Goal: Communication & Community: Answer question/provide support

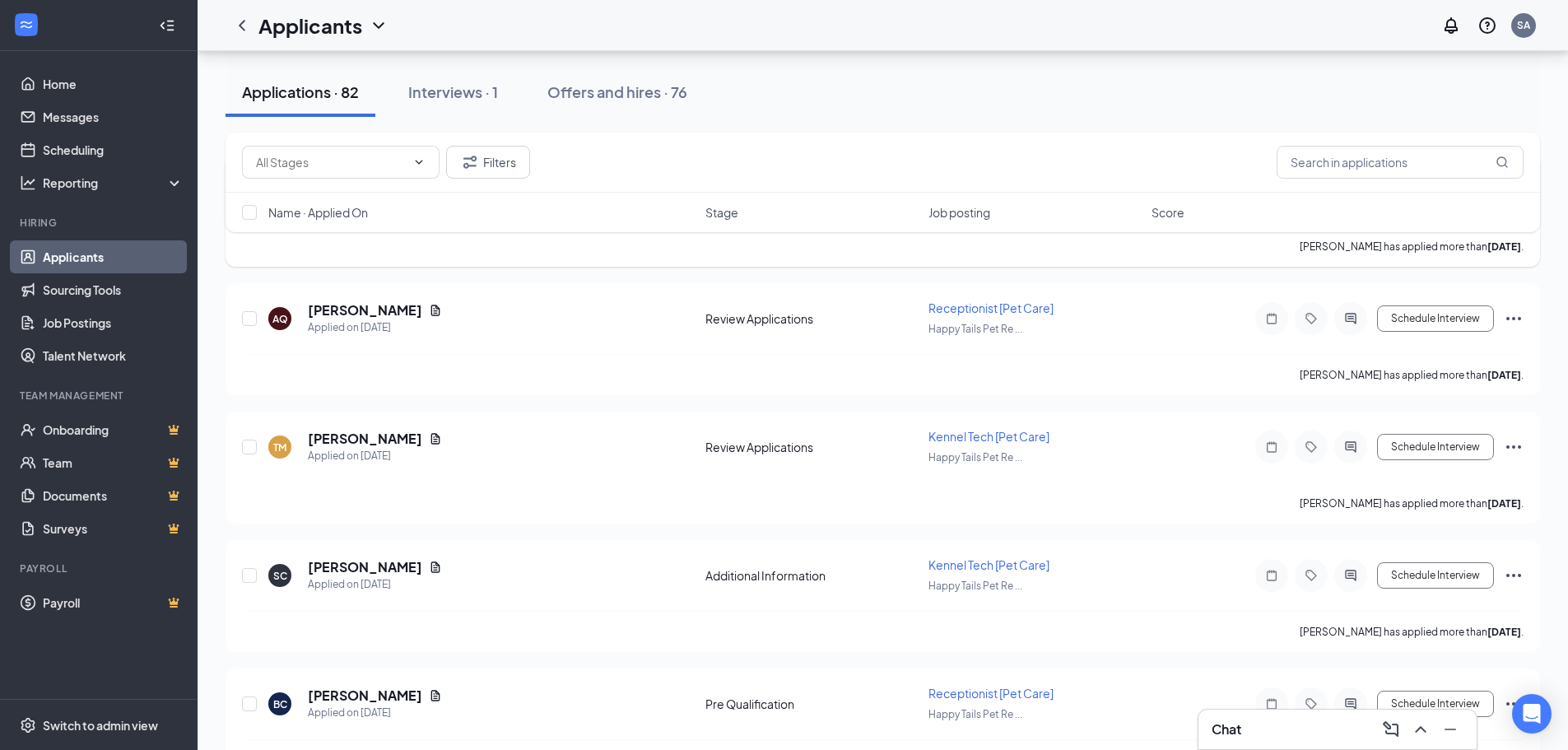
scroll to position [1565, 0]
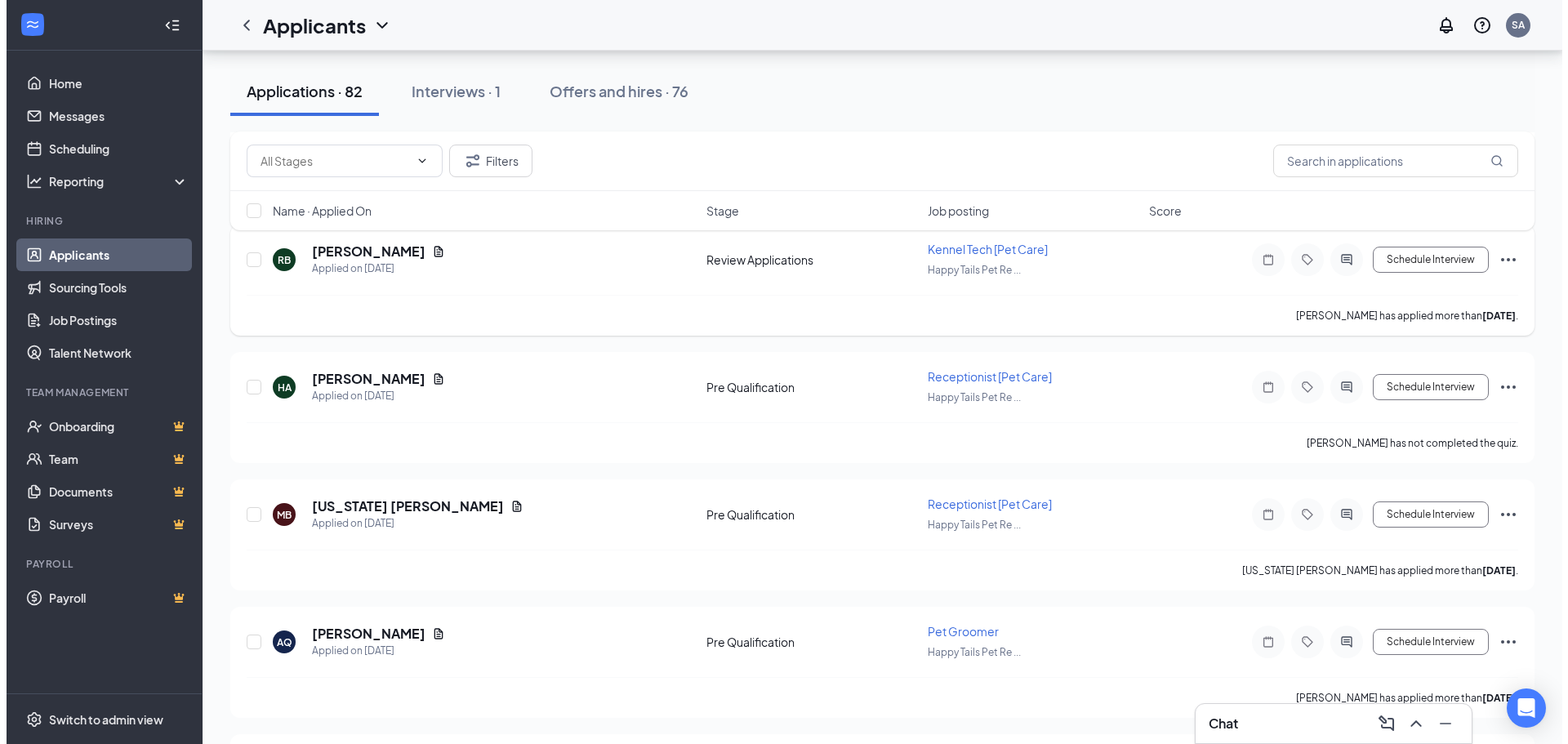
scroll to position [980, 0]
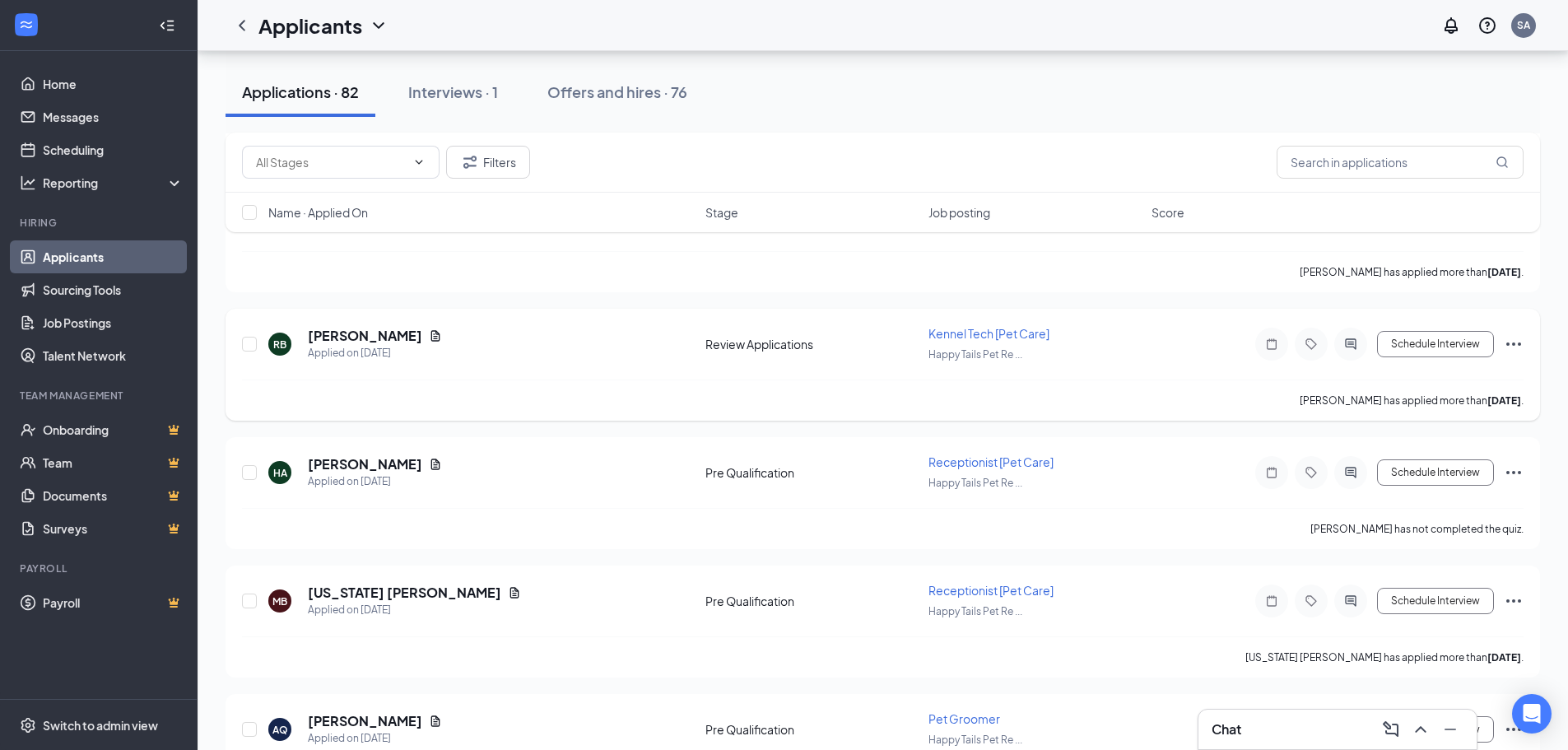
click at [429, 333] on icon "Document" at bounding box center [436, 336] width 13 height 13
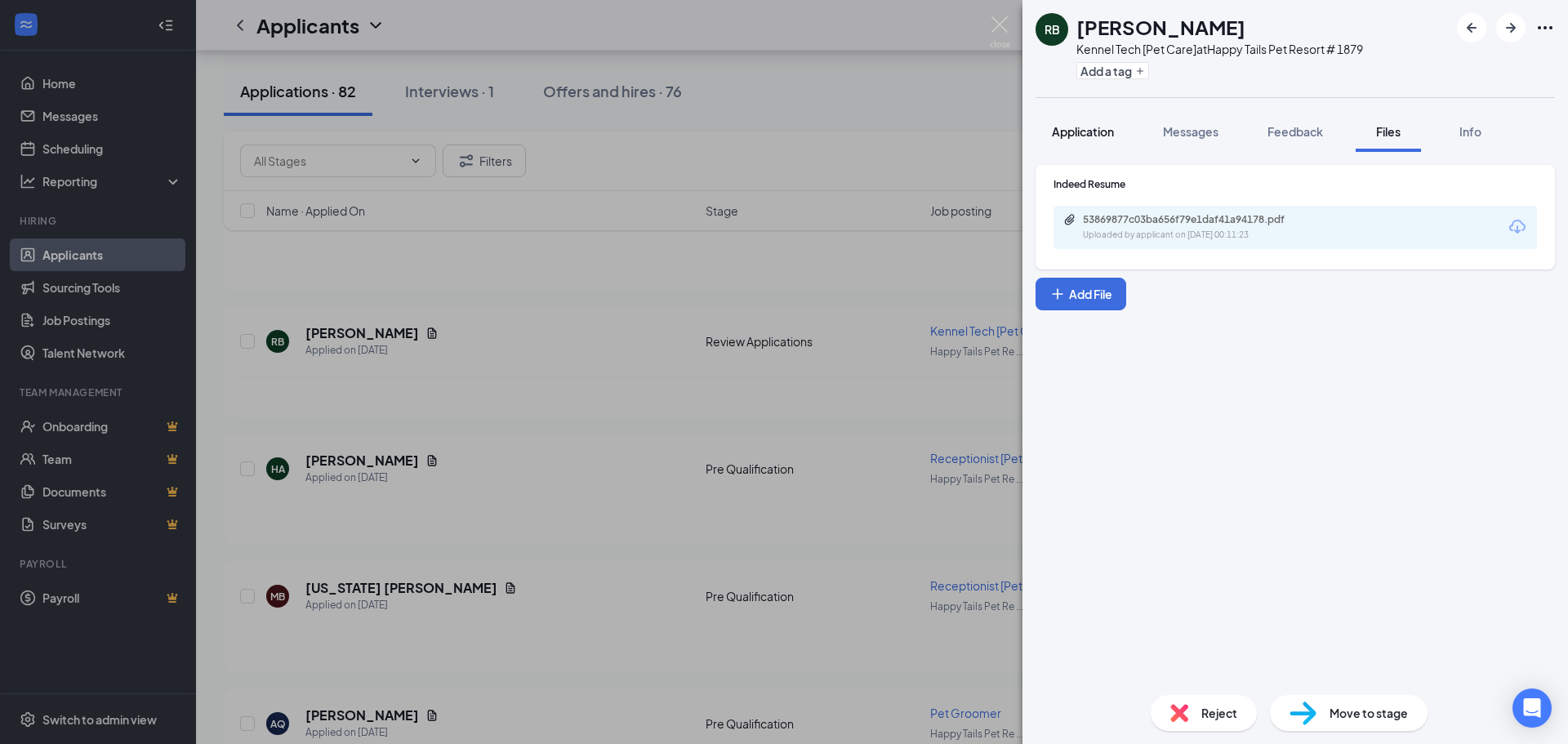
click at [1105, 133] on span "Application" at bounding box center [1083, 132] width 62 height 15
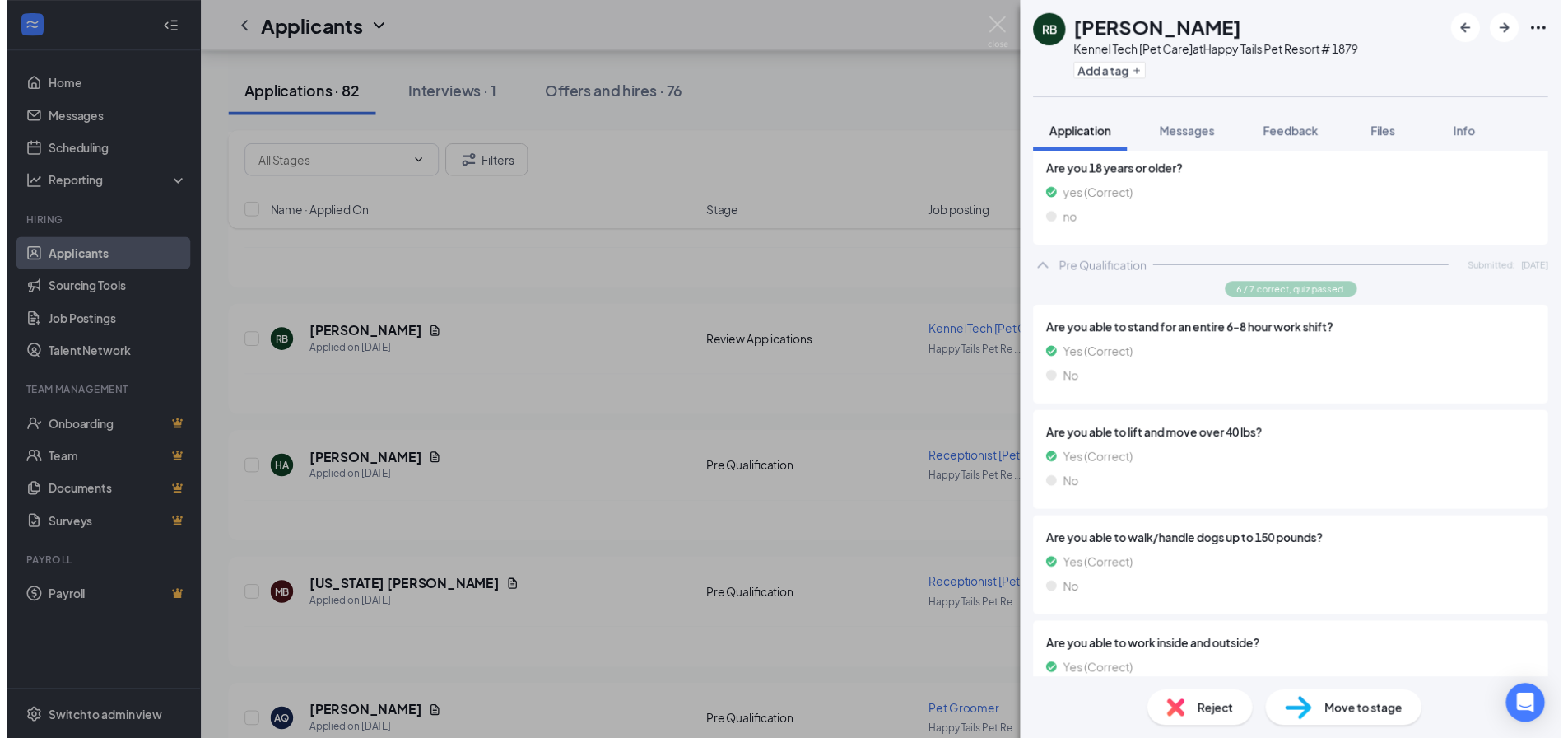
scroll to position [329, 0]
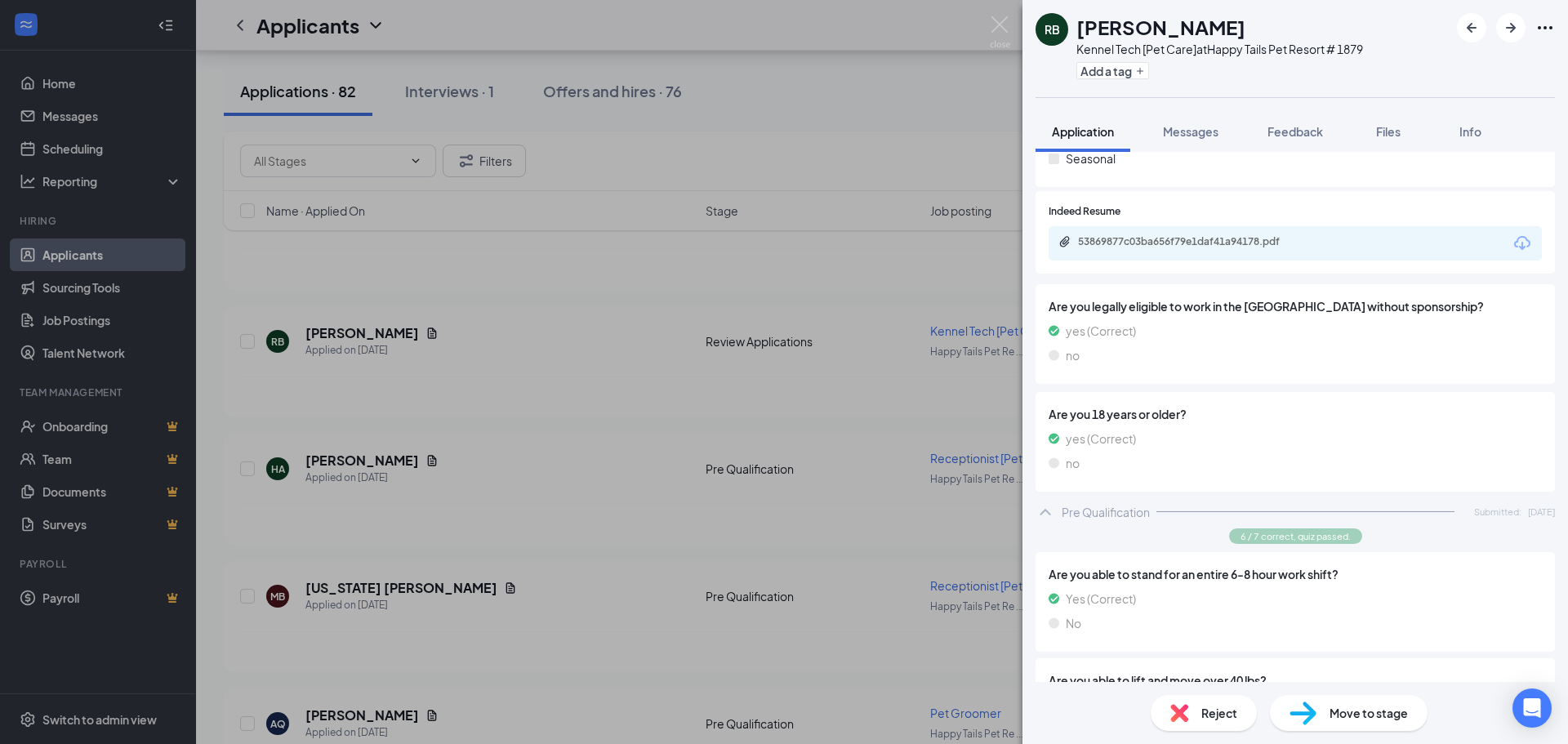
click at [1239, 265] on div "Indeed Resume 53869877c03ba656f79e1daf41a94178.pdf" at bounding box center [1296, 232] width 519 height 83
click at [1237, 249] on div "53869877c03ba656f79e1daf41a94178.pdf" at bounding box center [1191, 243] width 265 height 16
click at [1009, 31] on img at bounding box center [1000, 33] width 20 height 32
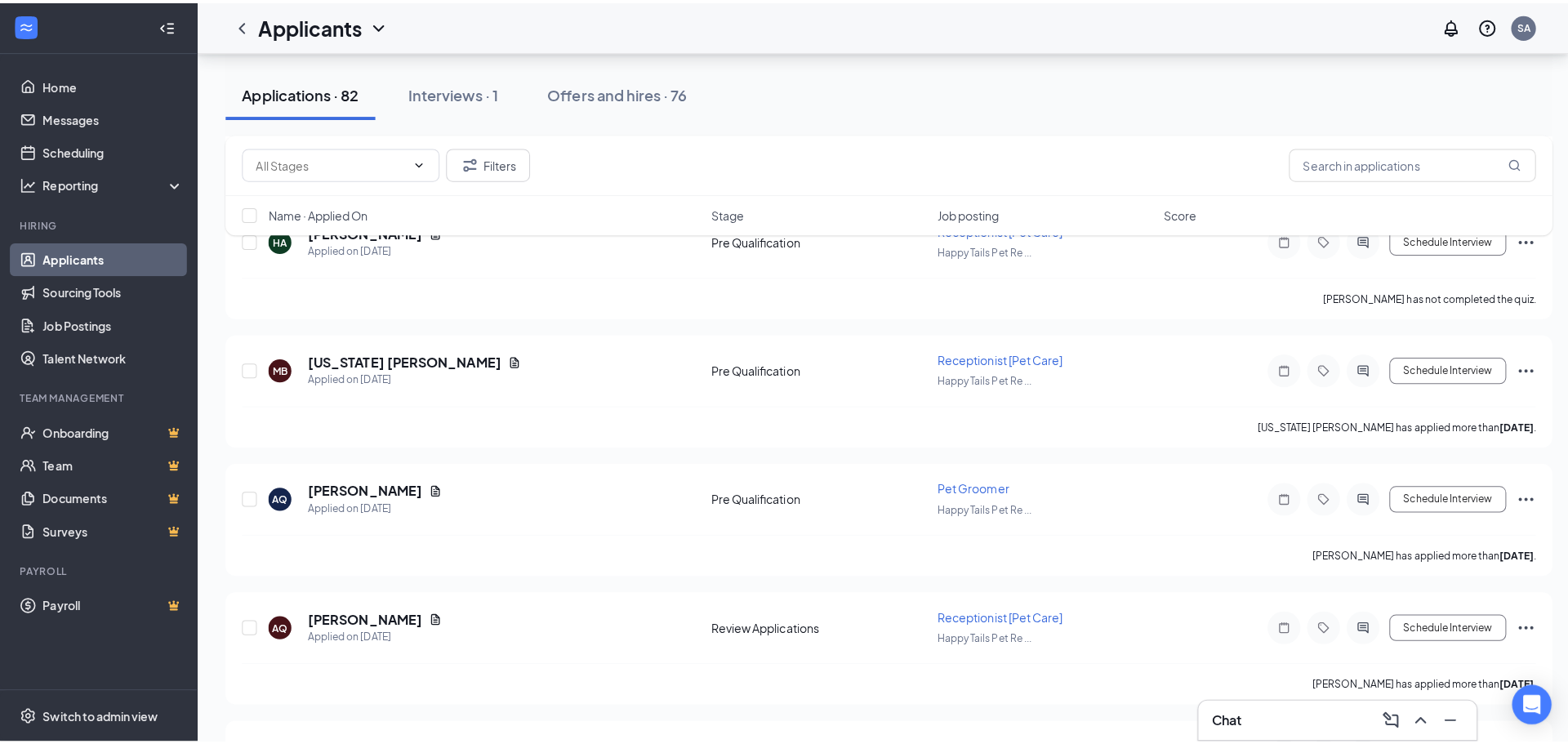
scroll to position [1470, 0]
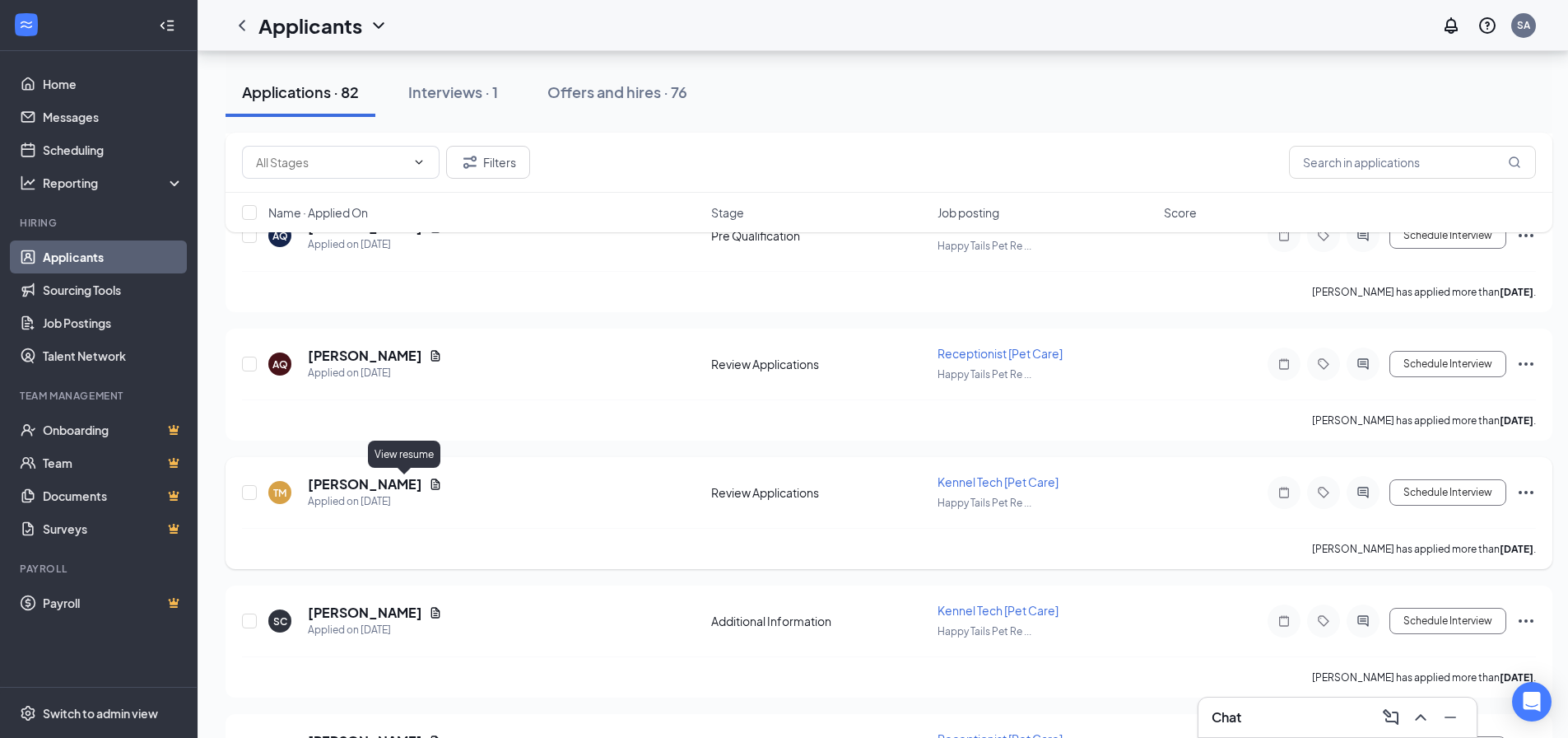
click at [432, 488] on icon "Document" at bounding box center [436, 483] width 9 height 11
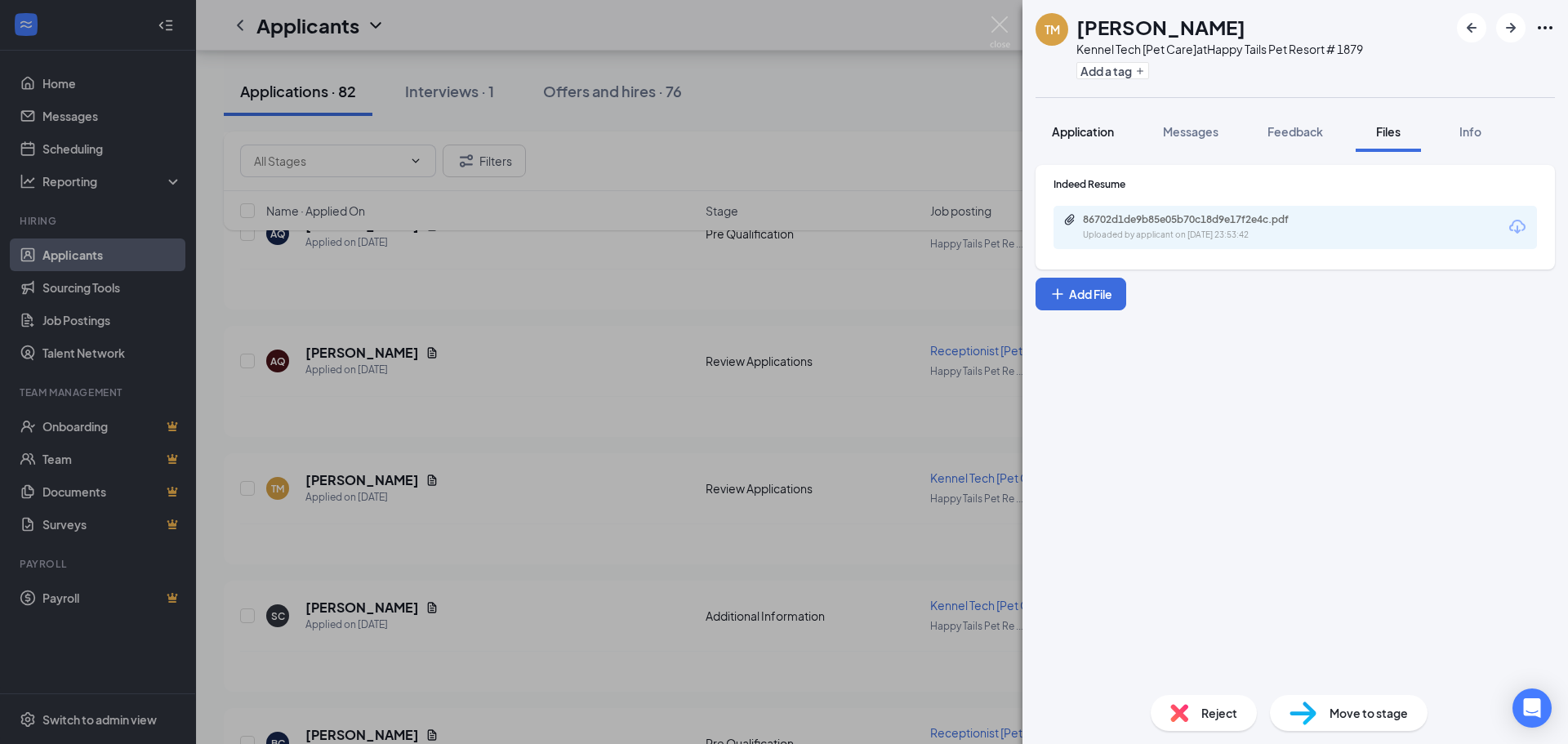
click at [1100, 133] on span "Application" at bounding box center [1083, 132] width 62 height 15
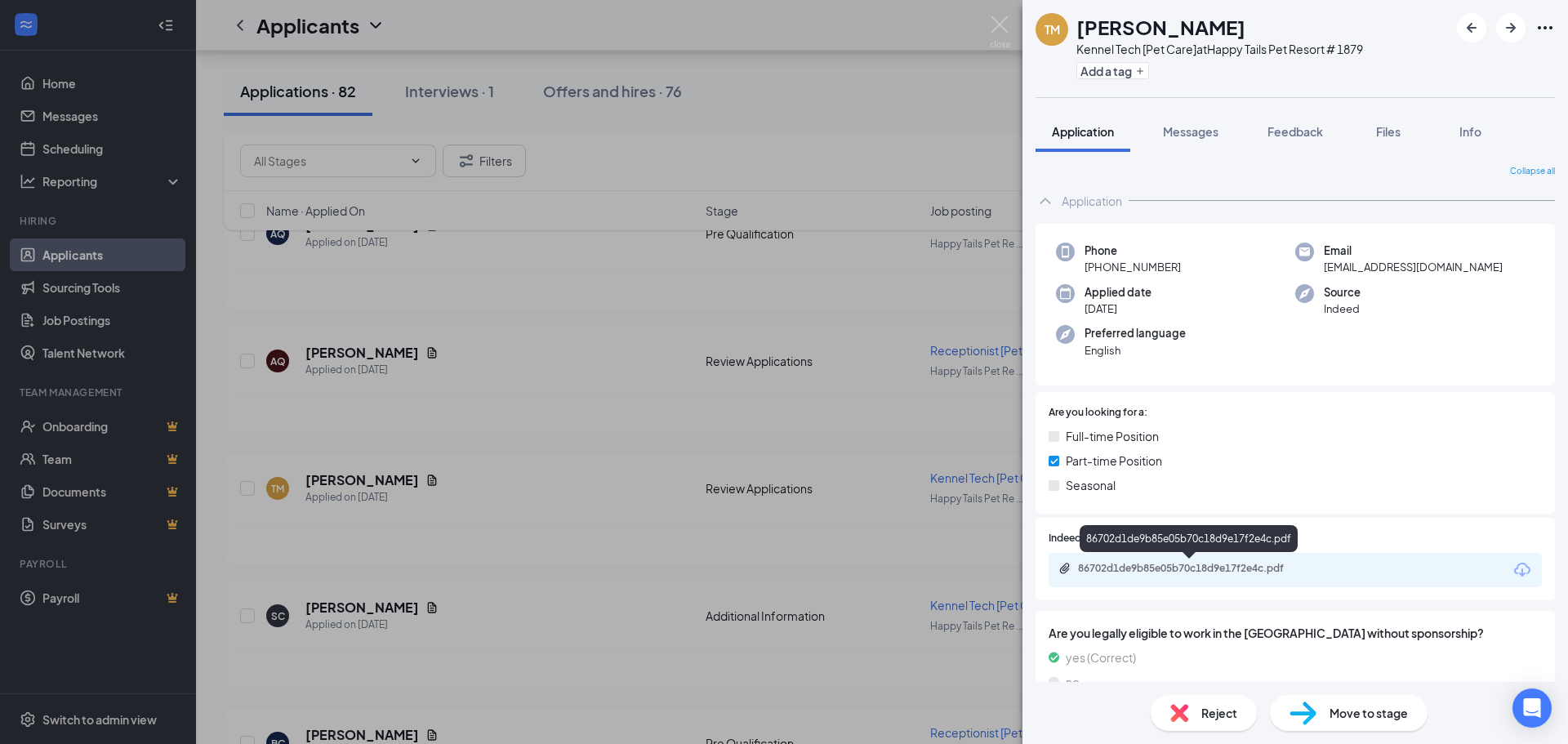
click at [1185, 569] on div "86702d1de9b85e05b70c18d9e17f2e4c.pdf" at bounding box center [1192, 569] width 229 height 13
click at [1181, 141] on button "Messages" at bounding box center [1191, 131] width 89 height 41
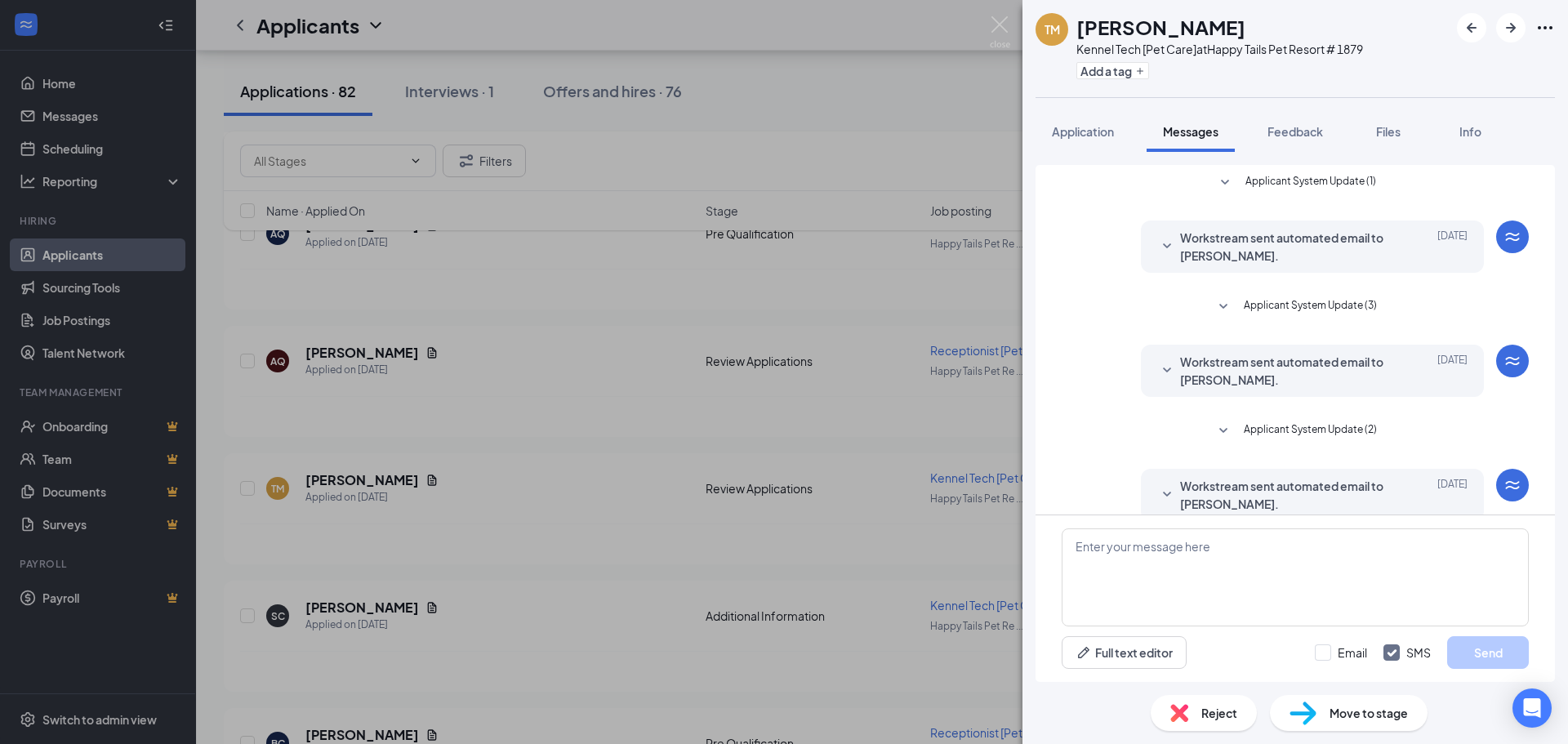
scroll to position [99, 0]
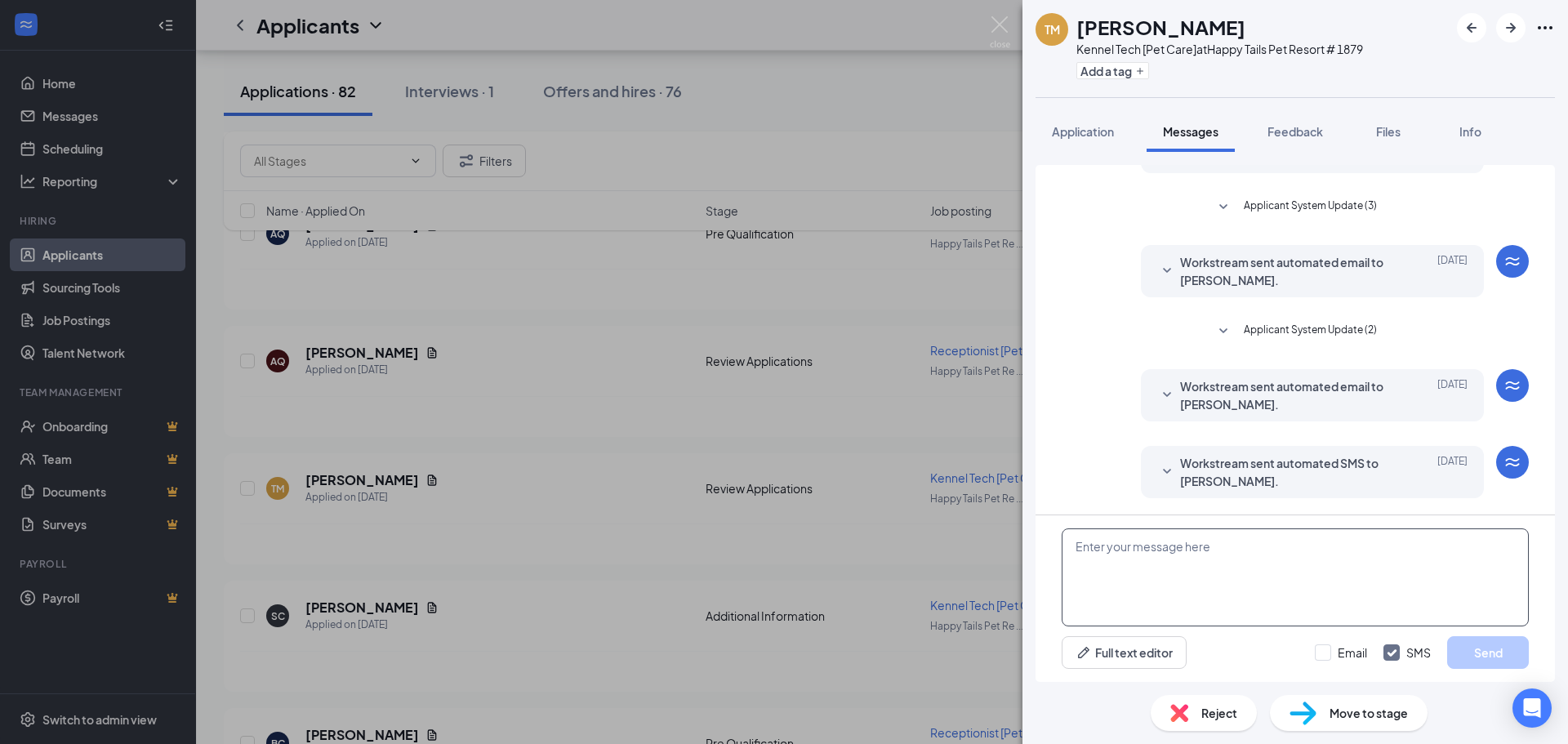
click at [1151, 547] on textarea at bounding box center [1296, 577] width 468 height 98
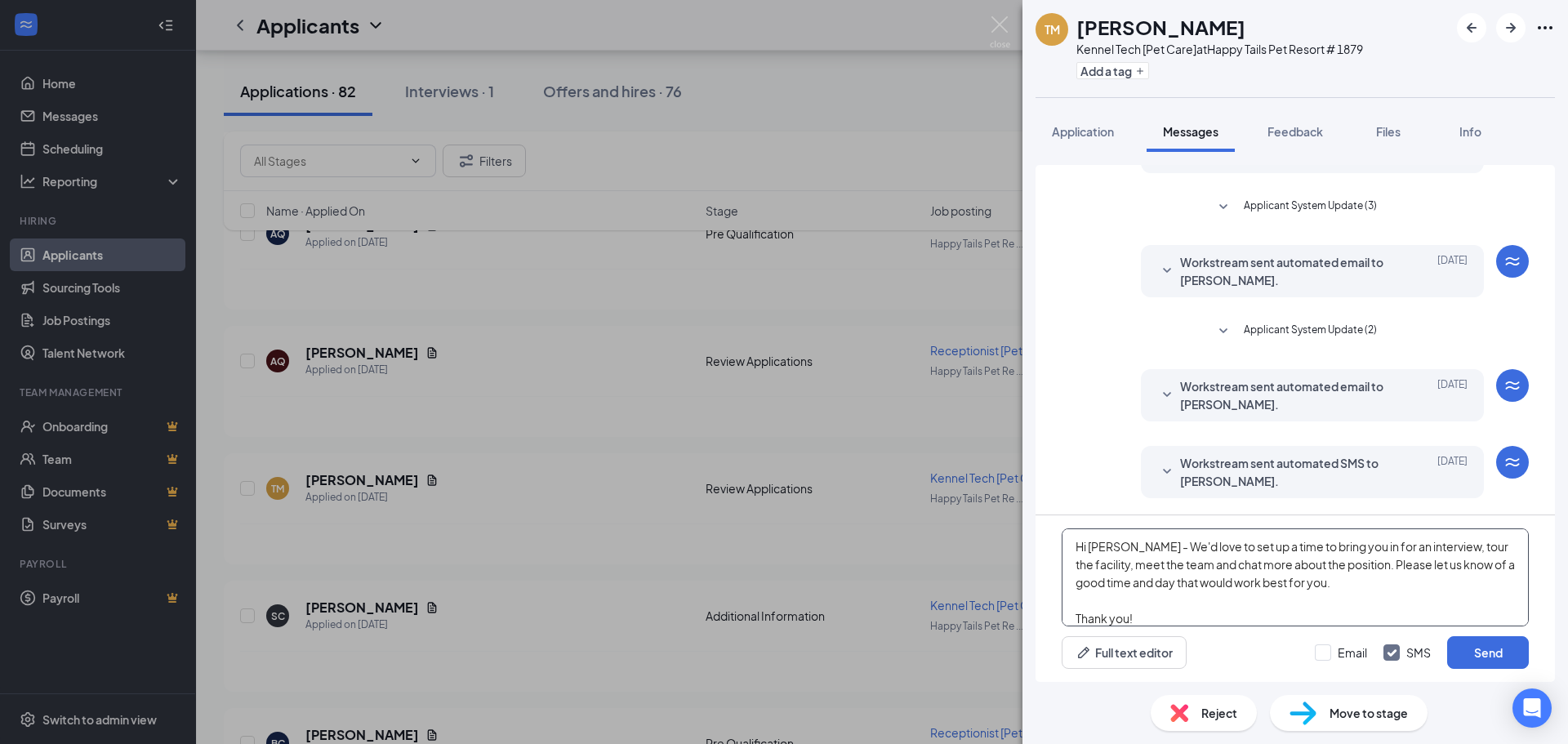
scroll to position [18, 0]
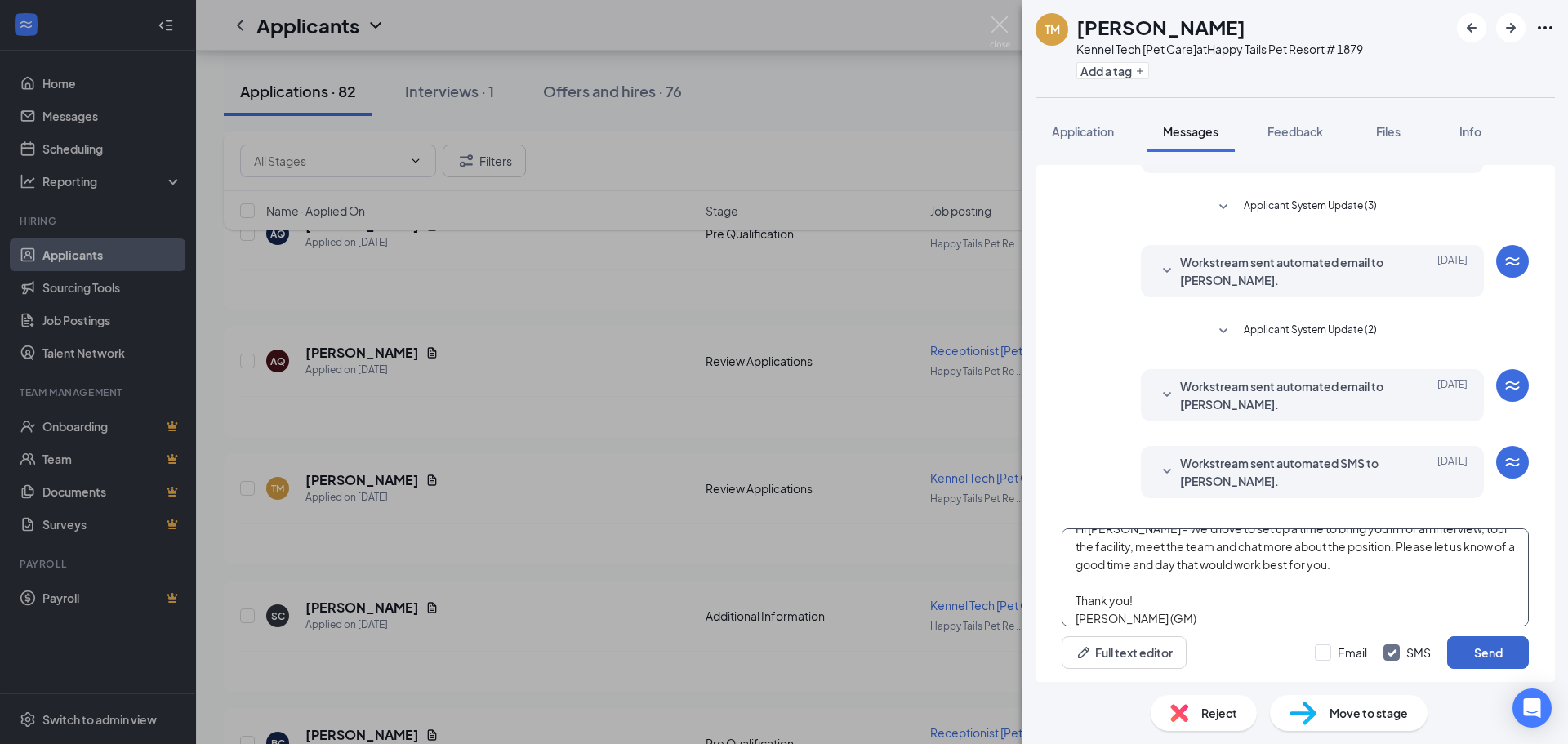
type textarea "Hi [PERSON_NAME] - We'd love to set up a time to bring you in for an interview,…"
click at [1516, 653] on button "Send" at bounding box center [1489, 652] width 82 height 33
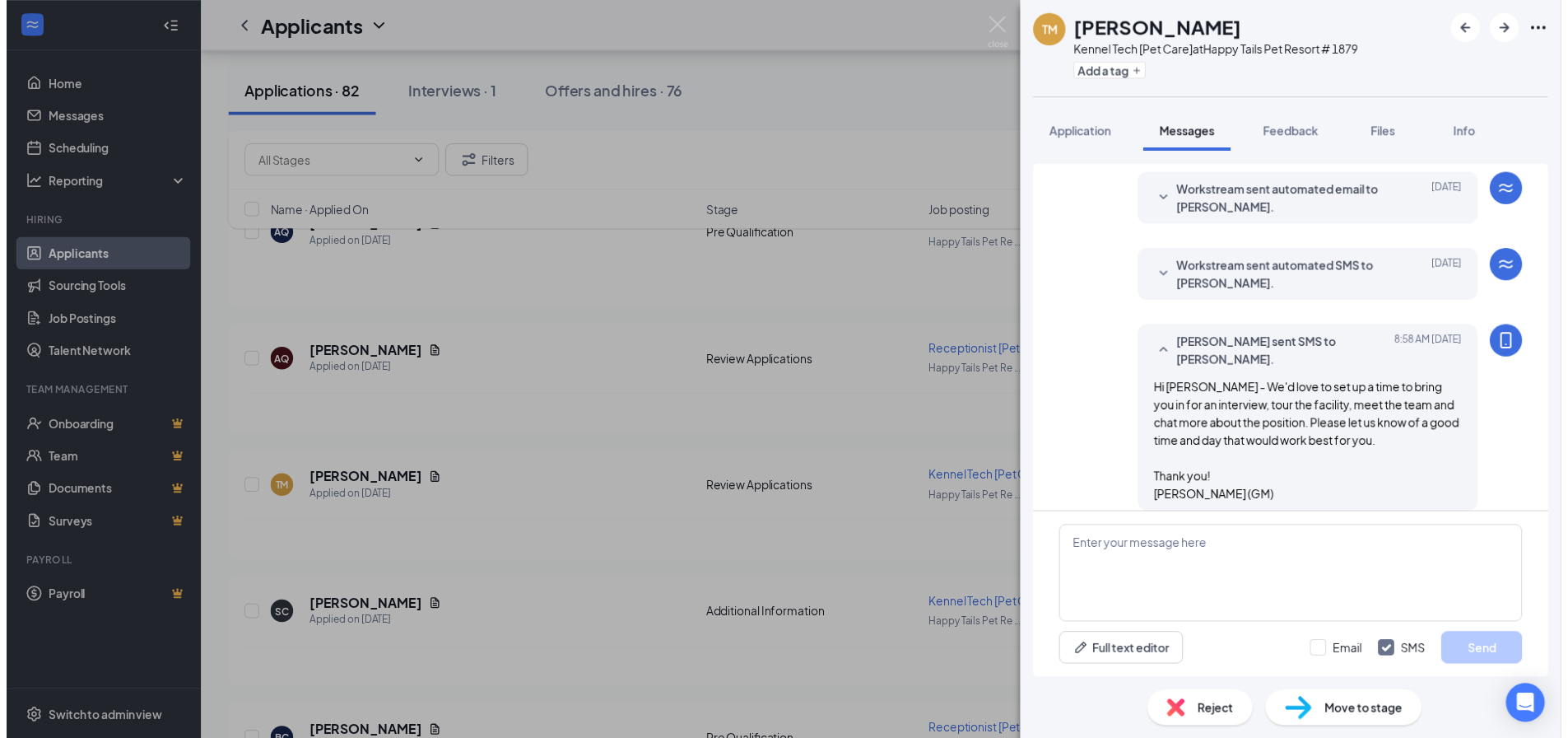
scroll to position [315, 0]
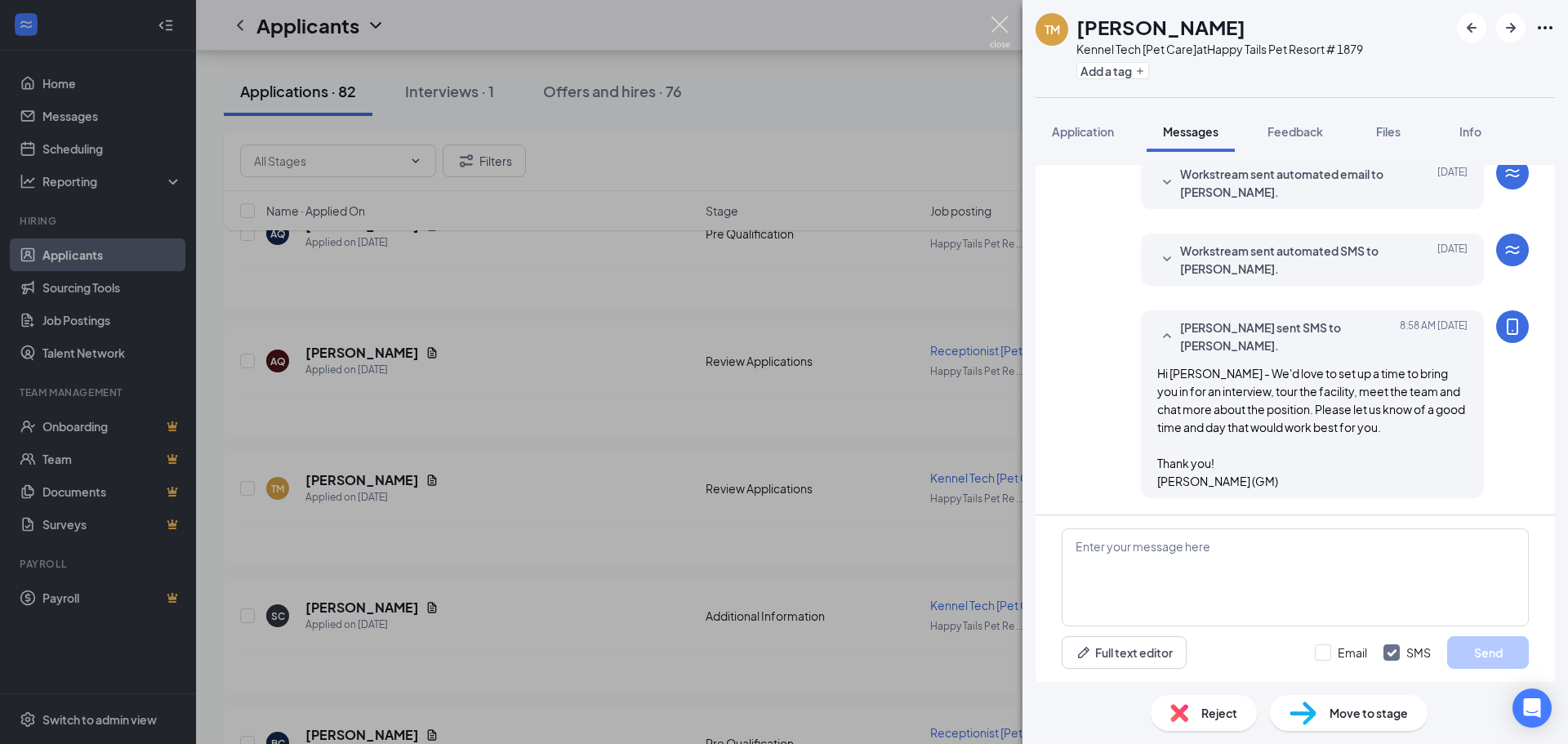
click at [999, 36] on img at bounding box center [1000, 33] width 20 height 32
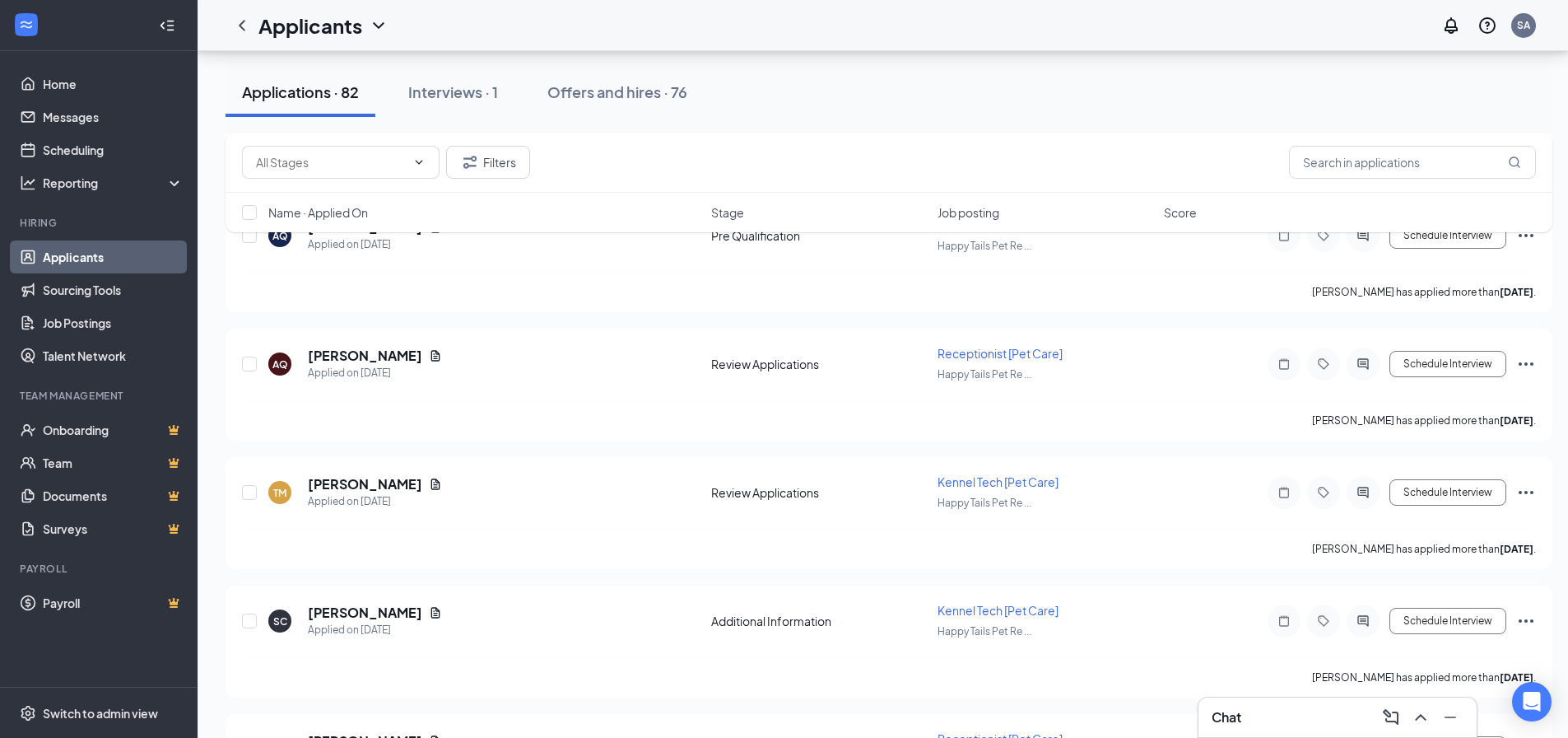
click at [1300, 729] on div "Chat" at bounding box center [1337, 717] width 252 height 26
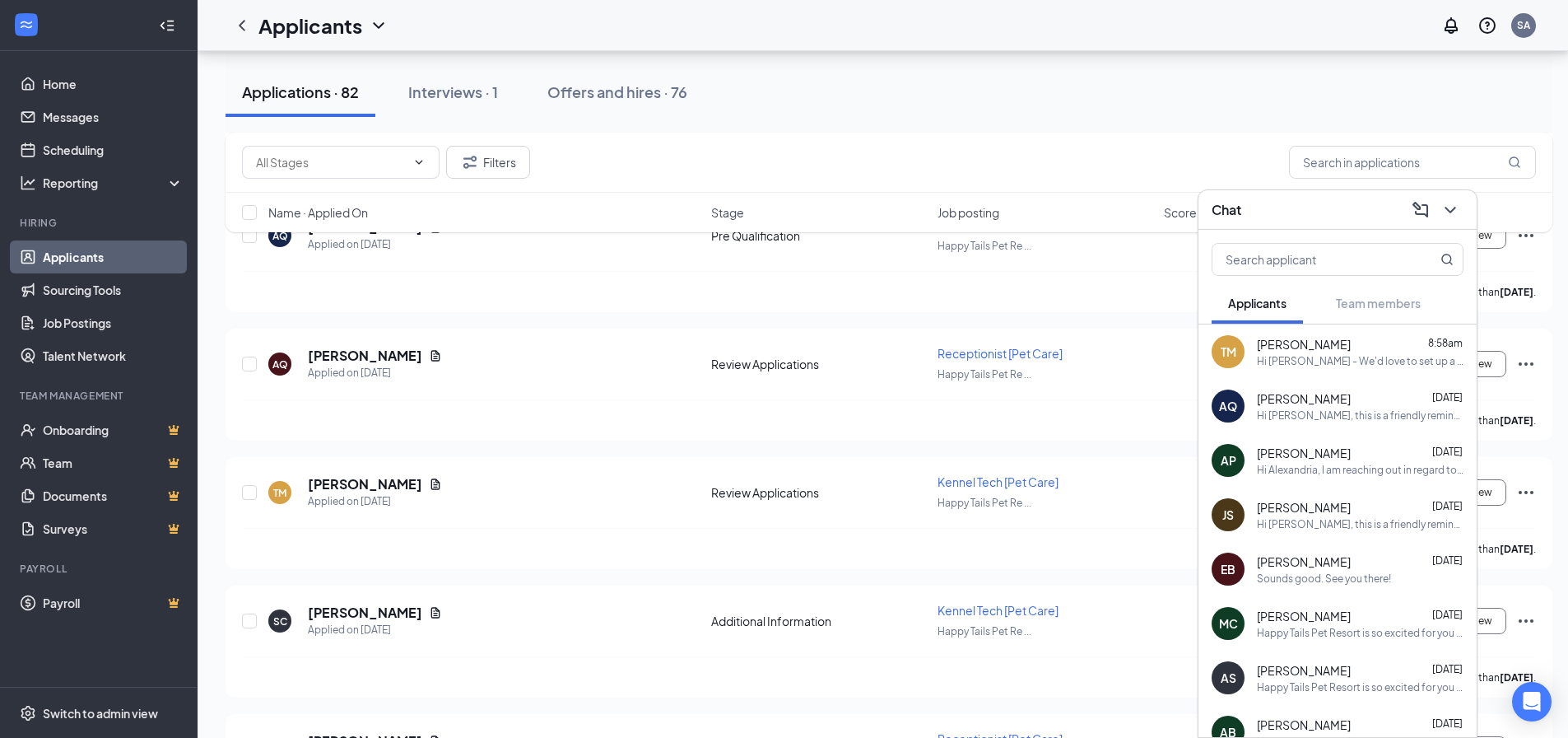
click at [1450, 205] on icon "ChevronDown" at bounding box center [1449, 210] width 19 height 19
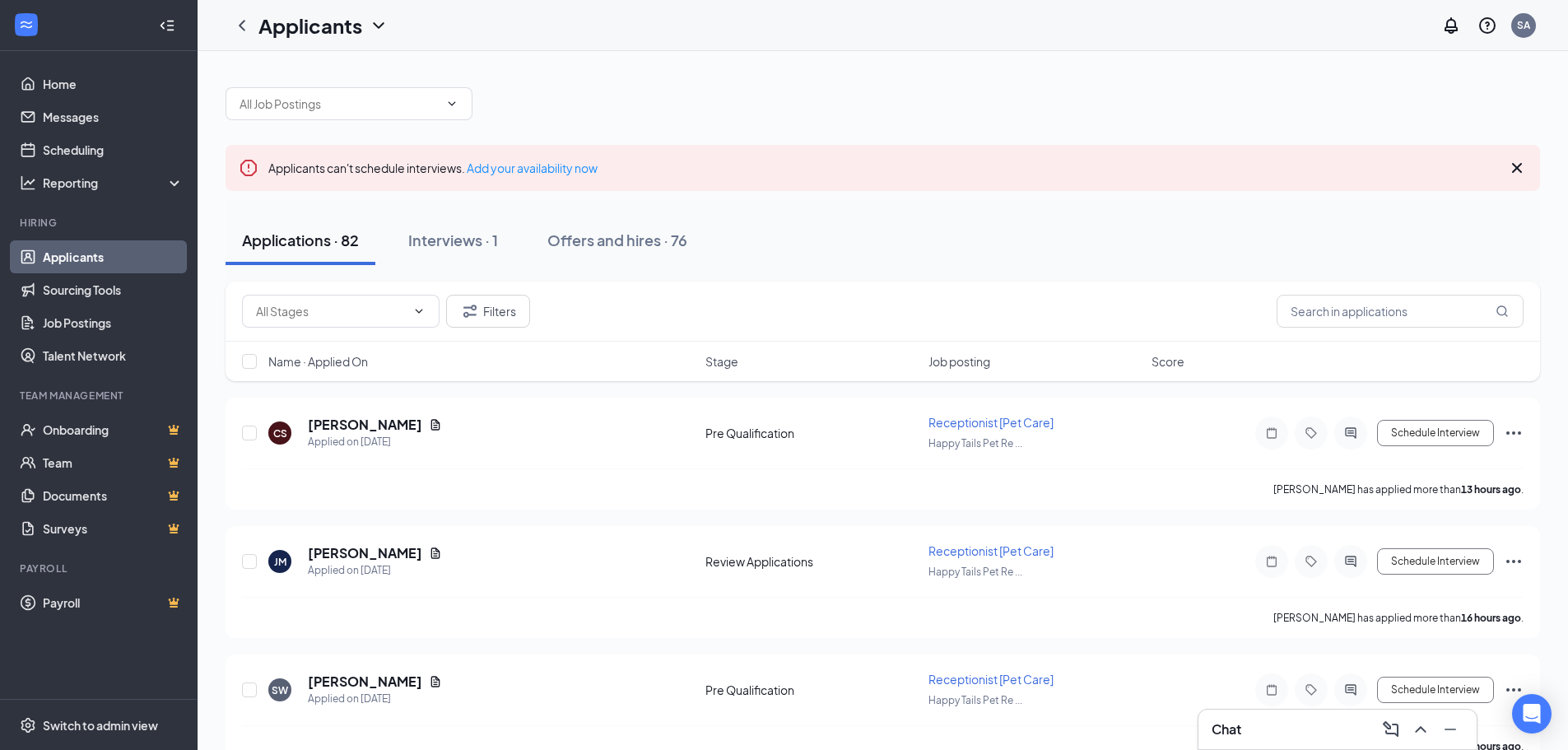
click at [1285, 713] on div "Chat" at bounding box center [1338, 729] width 278 height 40
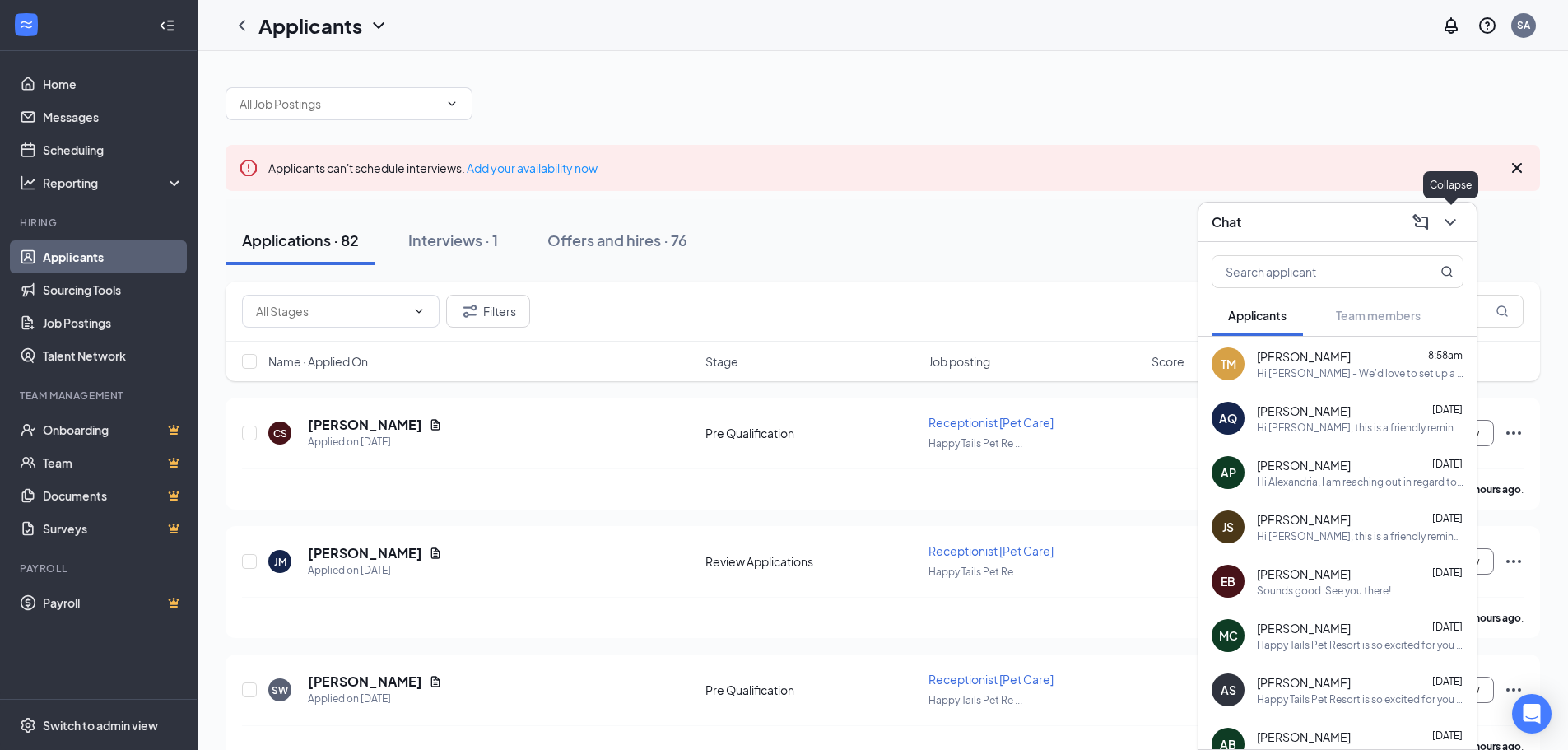
click at [1454, 210] on button at bounding box center [1449, 222] width 26 height 26
